Goal: Check status: Check status

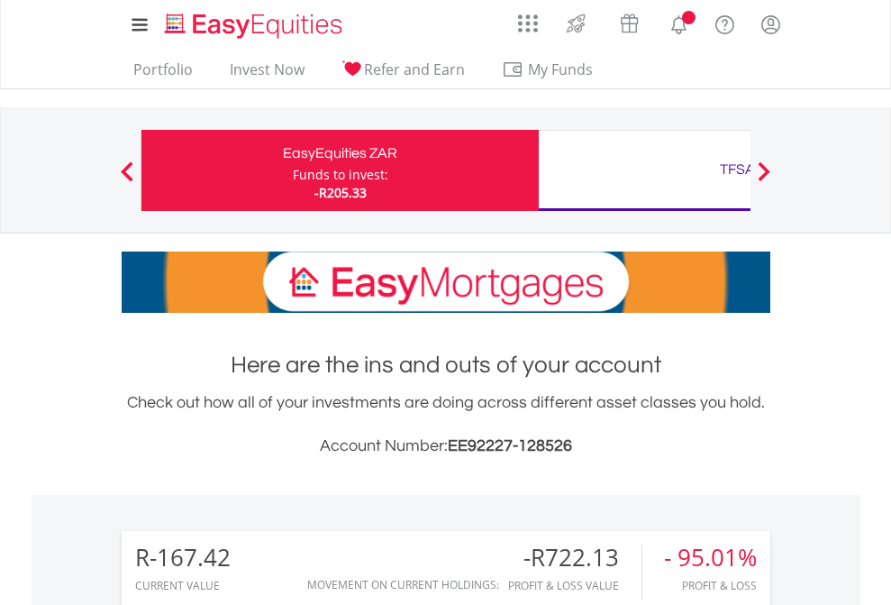
scroll to position [173, 283]
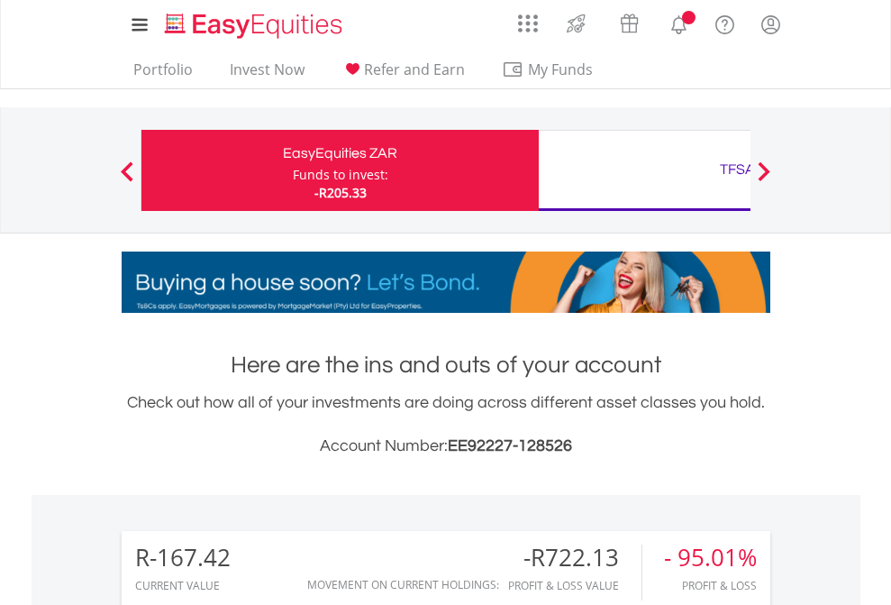
click at [293, 170] on div "Funds to invest:" at bounding box center [341, 175] width 96 height 18
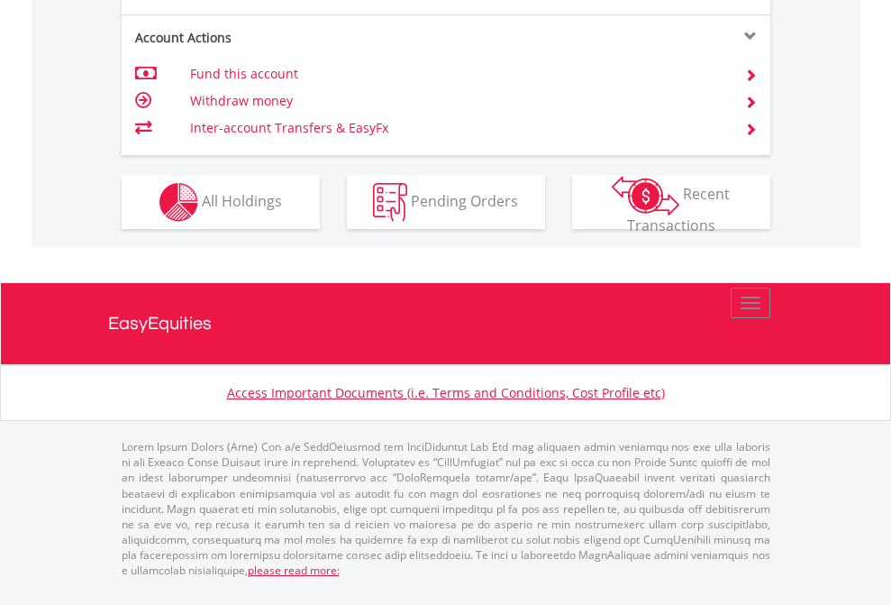
scroll to position [1691, 0]
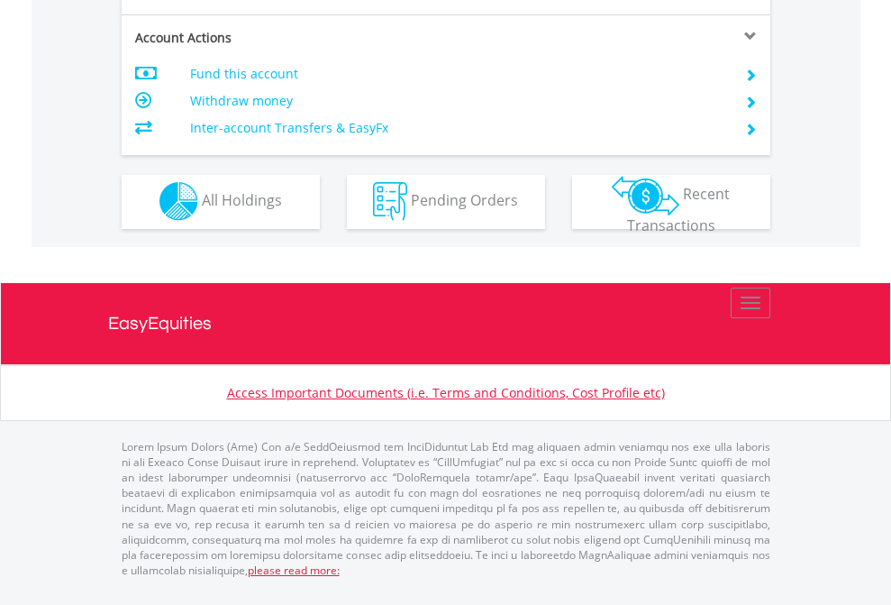
scroll to position [1536, 0]
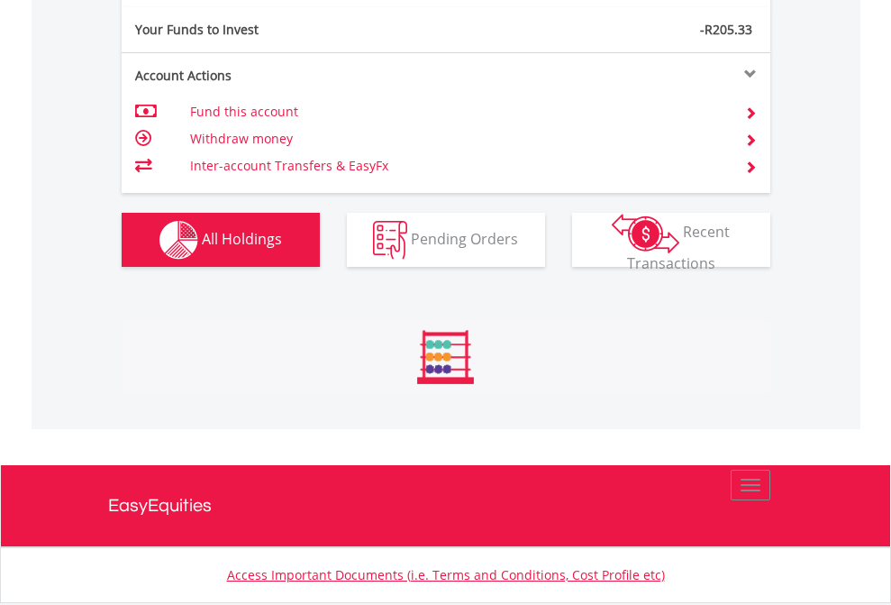
scroll to position [173, 283]
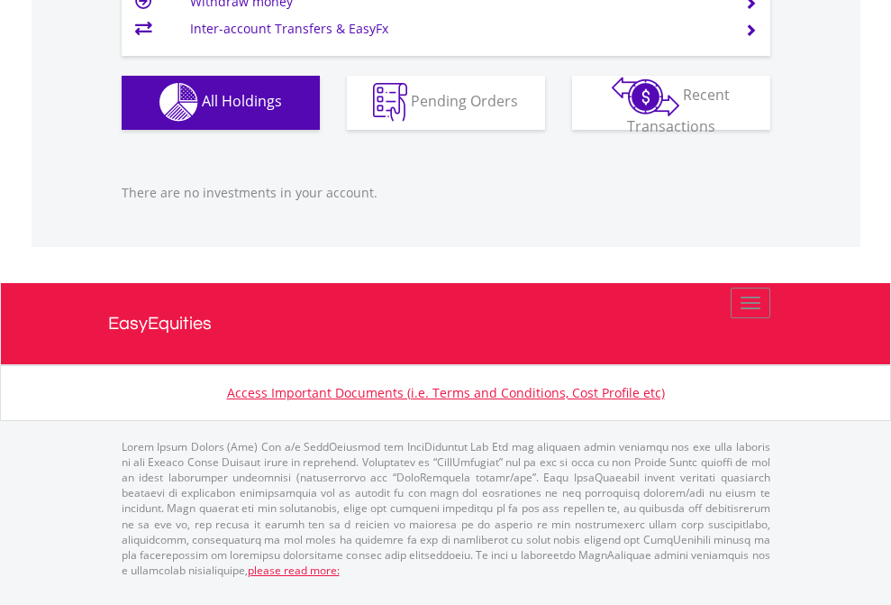
scroll to position [173, 283]
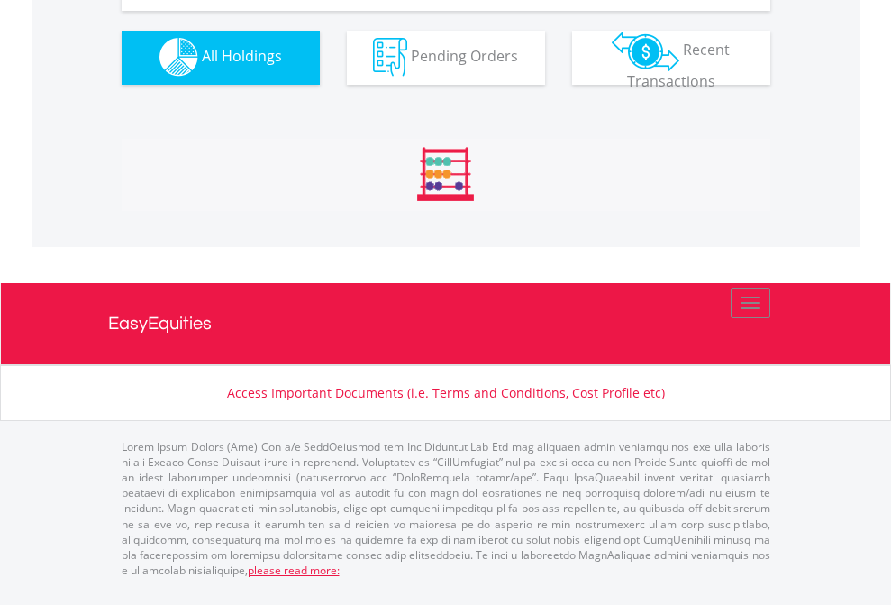
scroll to position [1784, 0]
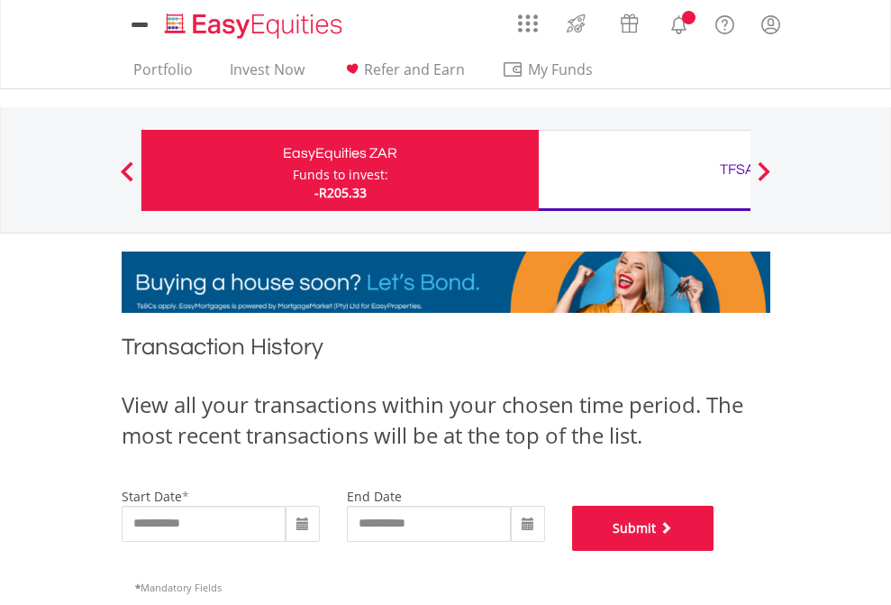
click at [715, 551] on button "Submit" at bounding box center [643, 527] width 142 height 45
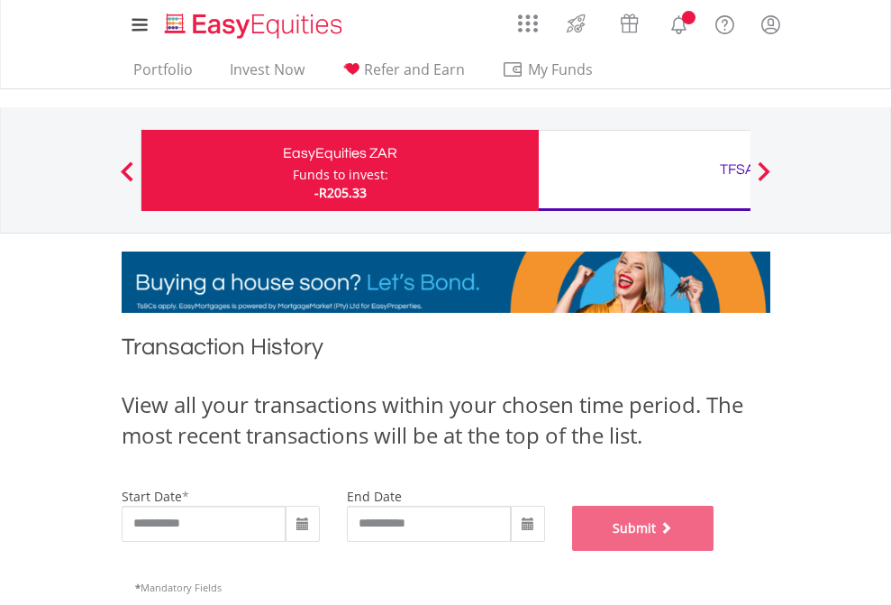
scroll to position [731, 0]
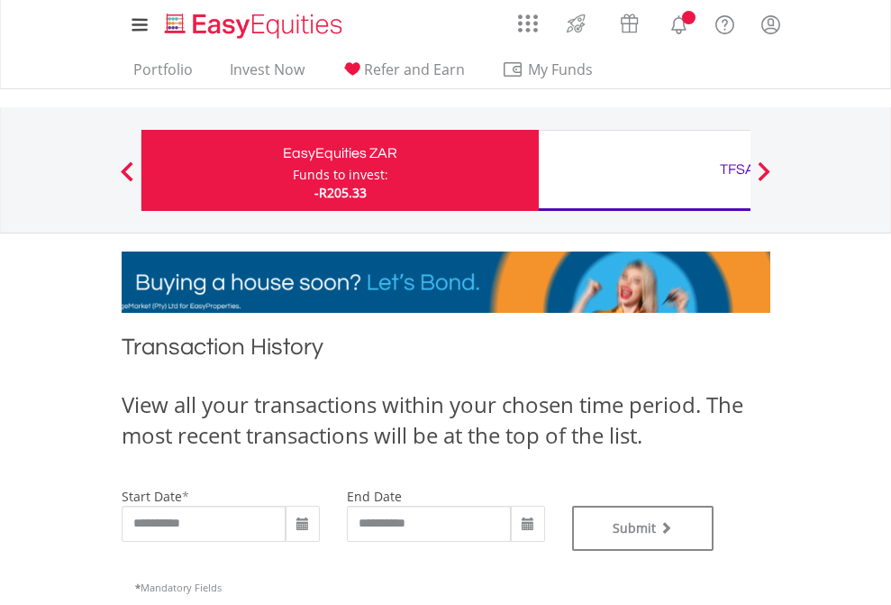
click at [644, 170] on div "TFSA" at bounding box center [738, 169] width 376 height 25
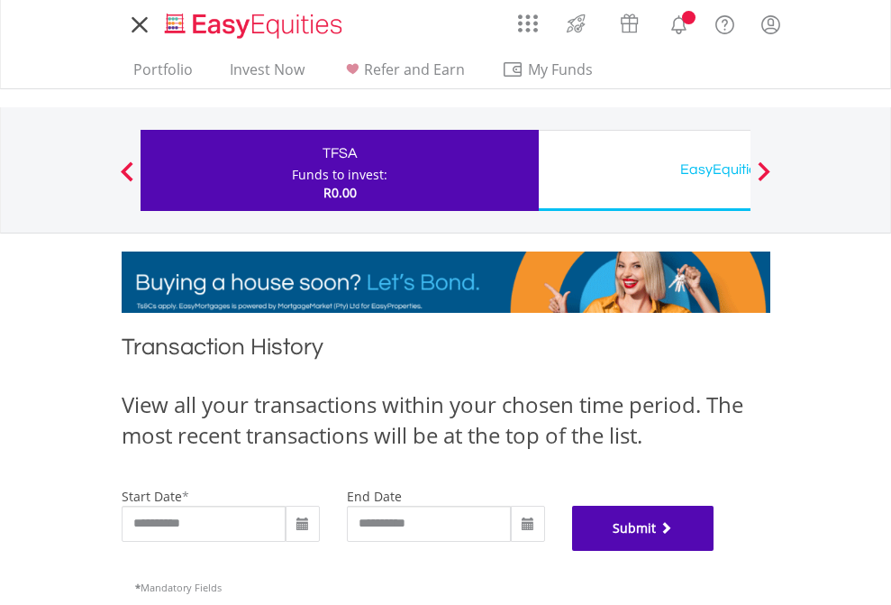
click at [715, 551] on button "Submit" at bounding box center [643, 527] width 142 height 45
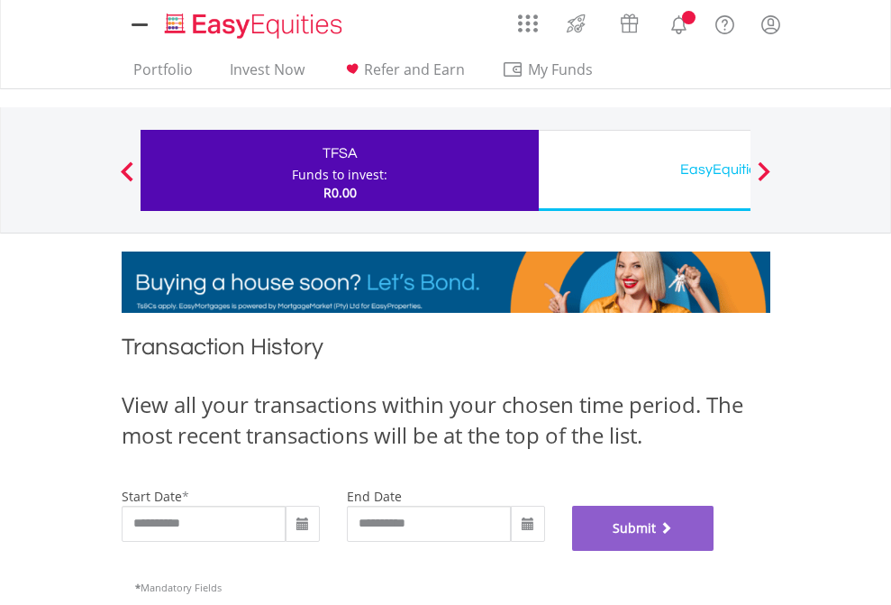
scroll to position [731, 0]
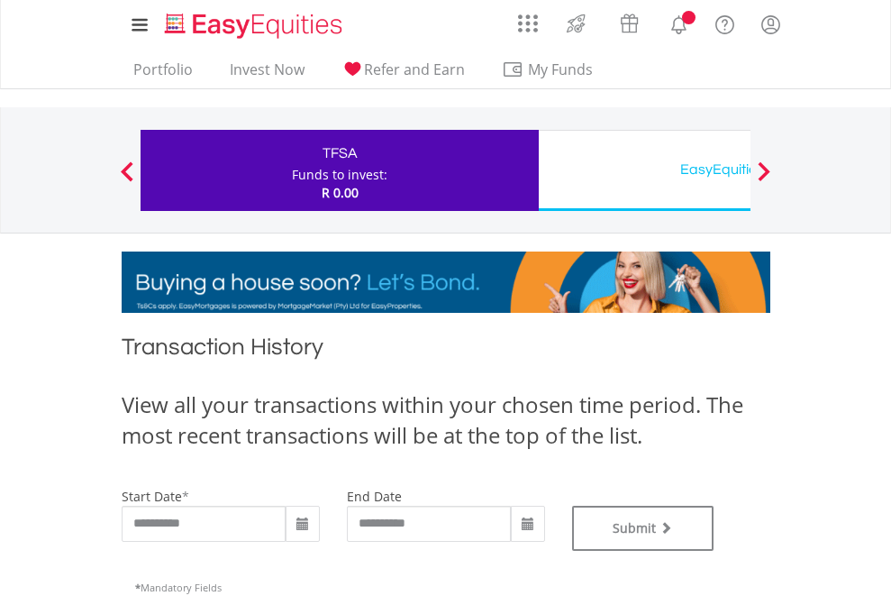
click at [644, 170] on div "EasyEquities USD" at bounding box center [738, 169] width 376 height 25
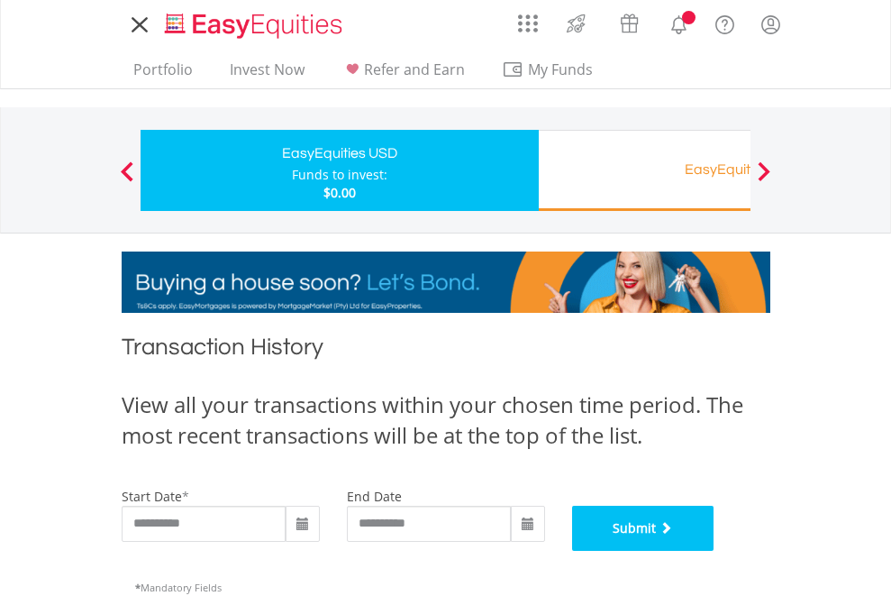
click at [715, 551] on button "Submit" at bounding box center [643, 527] width 142 height 45
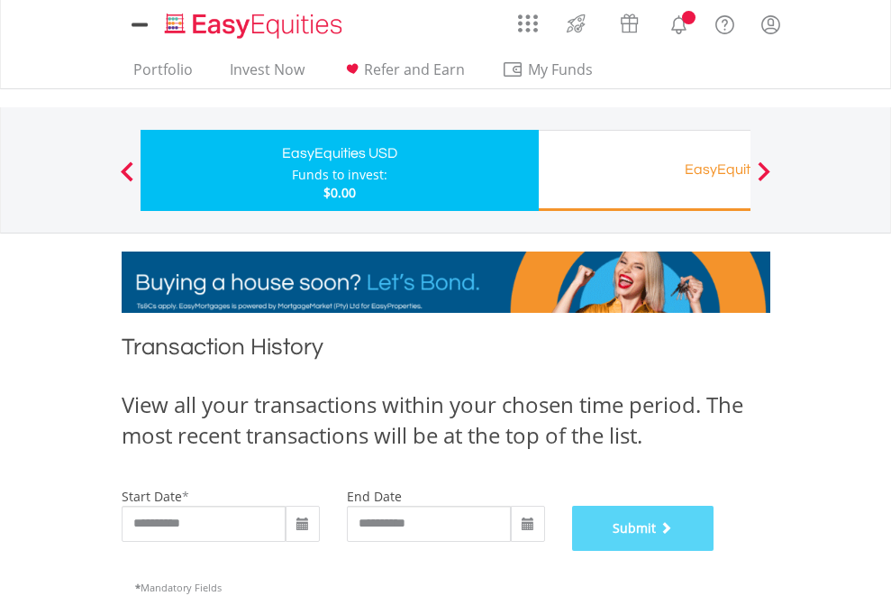
scroll to position [731, 0]
